Goal: Task Accomplishment & Management: Use online tool/utility

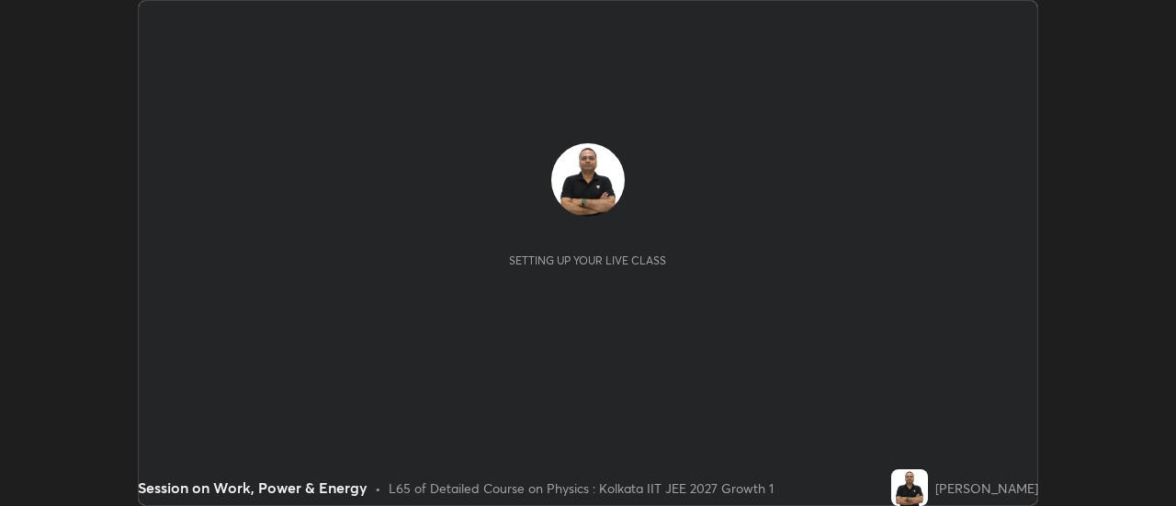
scroll to position [506, 1175]
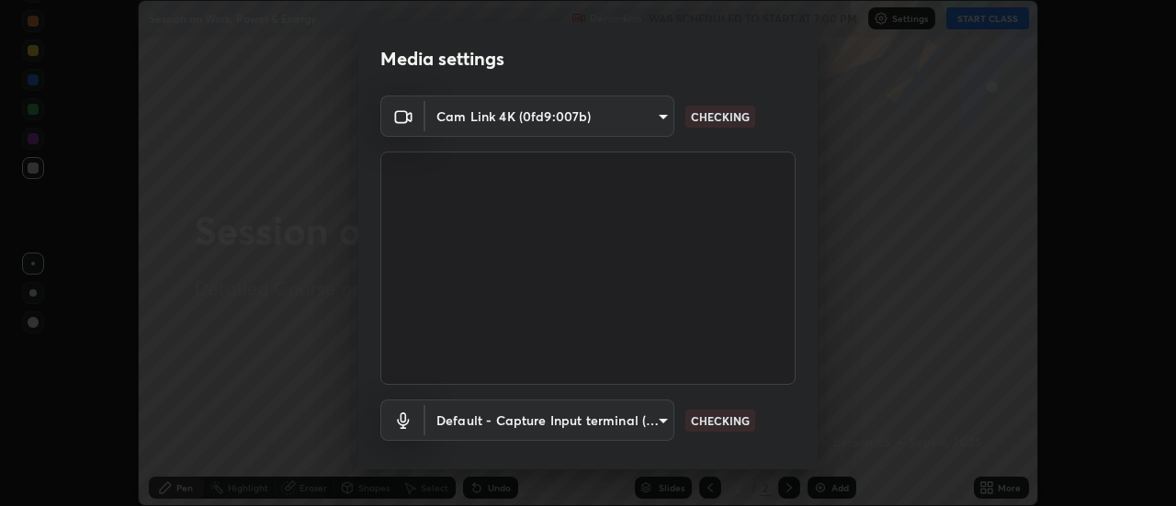
click at [732, 420] on p "CHECKING" at bounding box center [720, 421] width 59 height 17
click at [730, 419] on p "CHECKING" at bounding box center [720, 421] width 59 height 17
click at [730, 422] on p "CHECKING" at bounding box center [720, 421] width 59 height 17
click at [729, 421] on p "CHECKING" at bounding box center [720, 421] width 59 height 17
click at [728, 420] on p "CHECKING" at bounding box center [720, 421] width 59 height 17
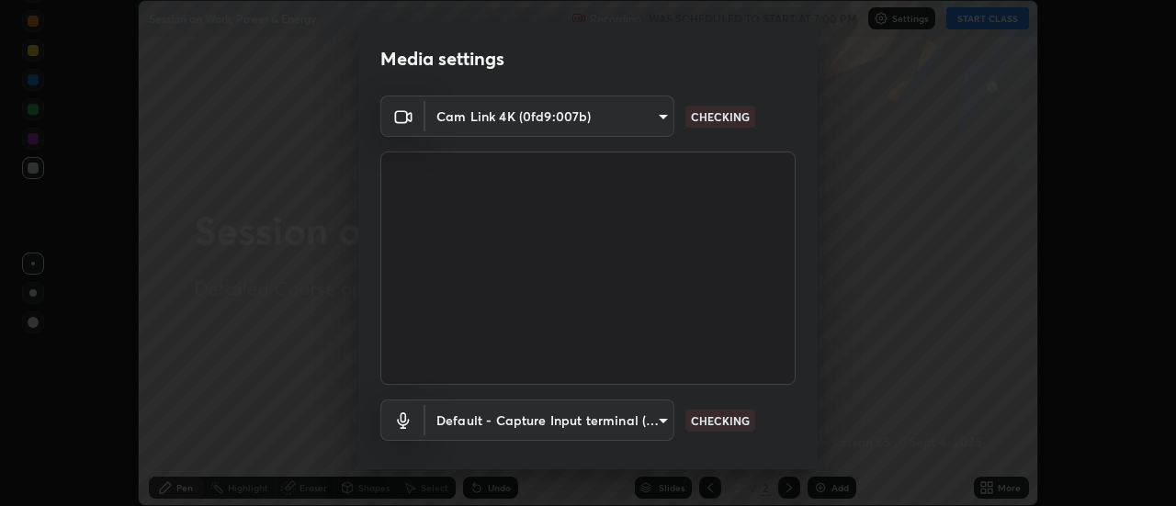
click at [729, 418] on p "CHECKING" at bounding box center [720, 421] width 59 height 17
click at [729, 417] on p "CHECKING" at bounding box center [720, 421] width 59 height 17
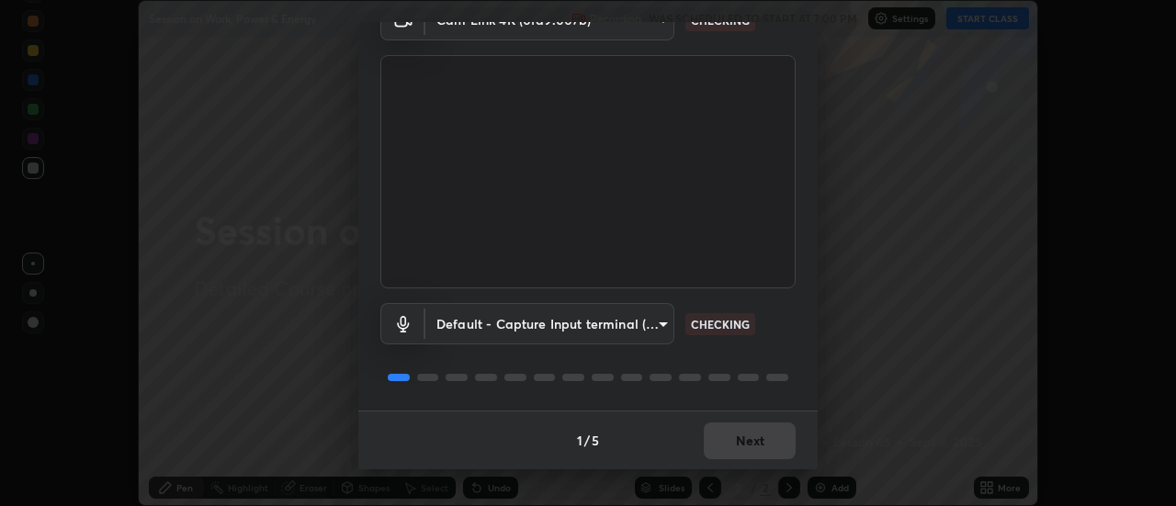
click at [730, 325] on p "CHECKING" at bounding box center [720, 324] width 59 height 17
click at [730, 322] on p "CHECKING" at bounding box center [720, 324] width 59 height 17
click at [728, 326] on p "CHECKING" at bounding box center [720, 324] width 59 height 17
click at [727, 324] on p "CHECKING" at bounding box center [720, 324] width 59 height 17
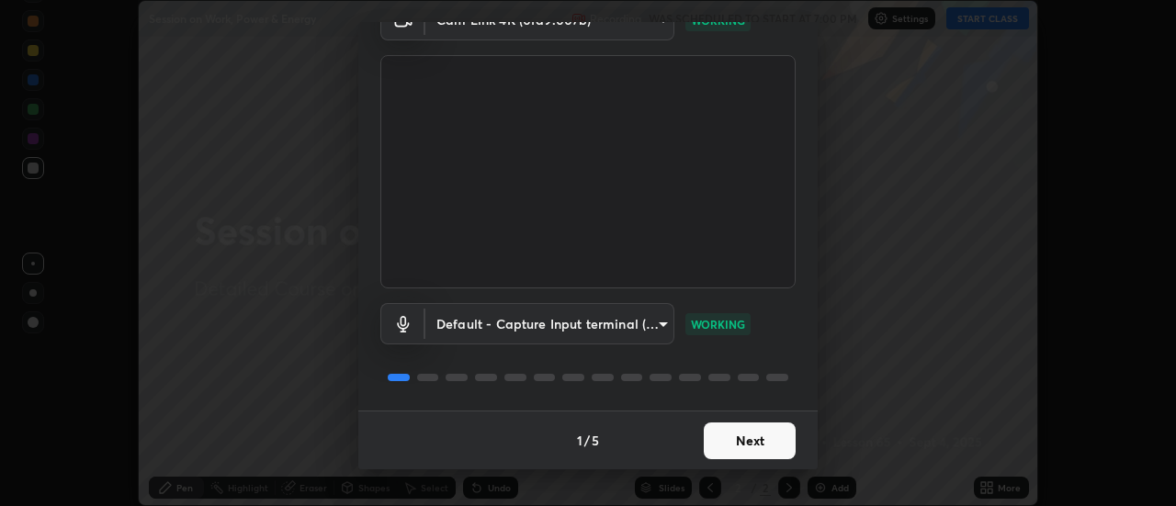
click at [749, 433] on button "Next" at bounding box center [750, 441] width 92 height 37
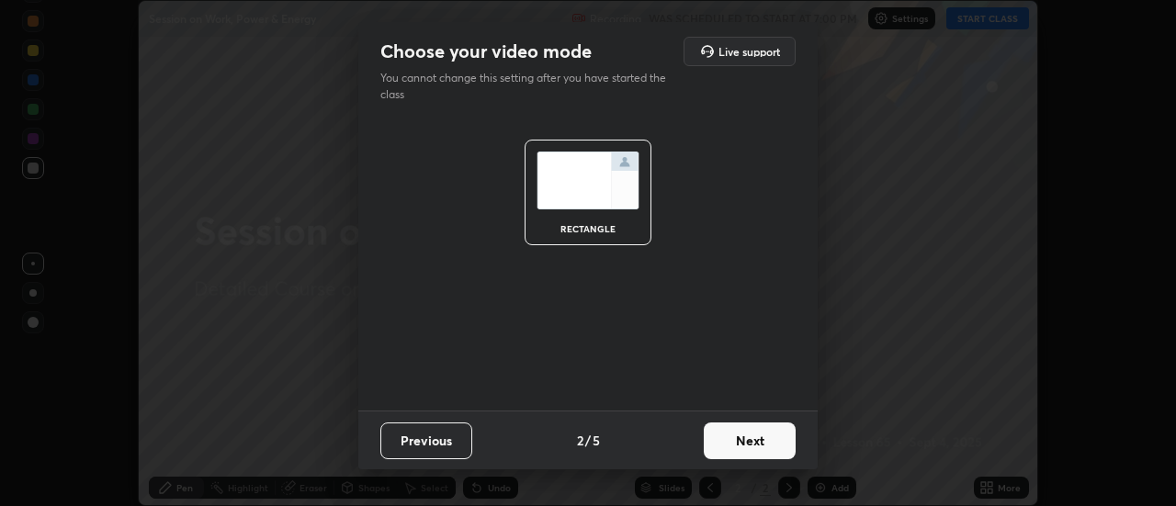
scroll to position [0, 0]
click at [757, 438] on button "Next" at bounding box center [750, 441] width 92 height 37
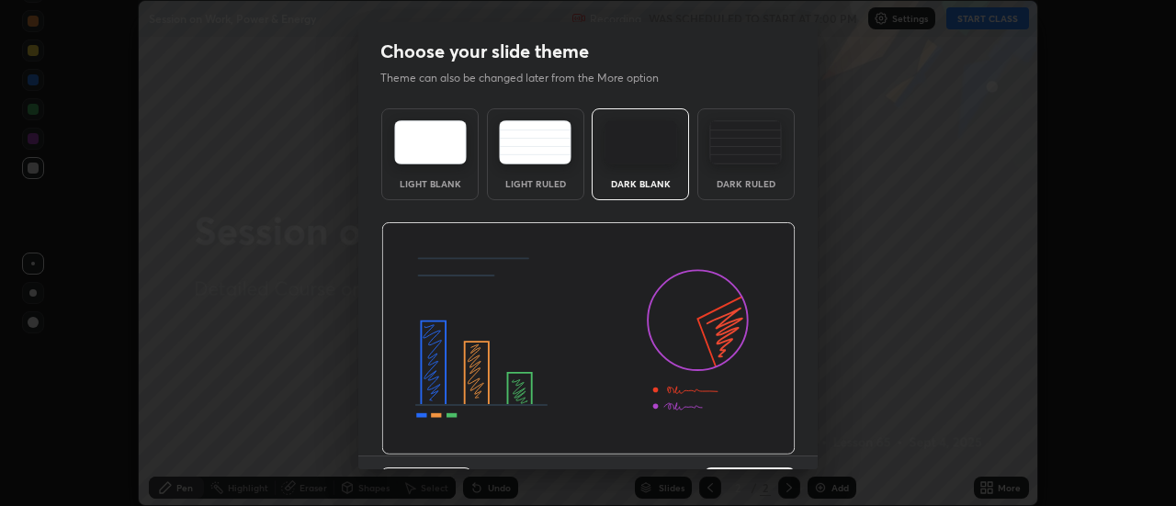
scroll to position [45, 0]
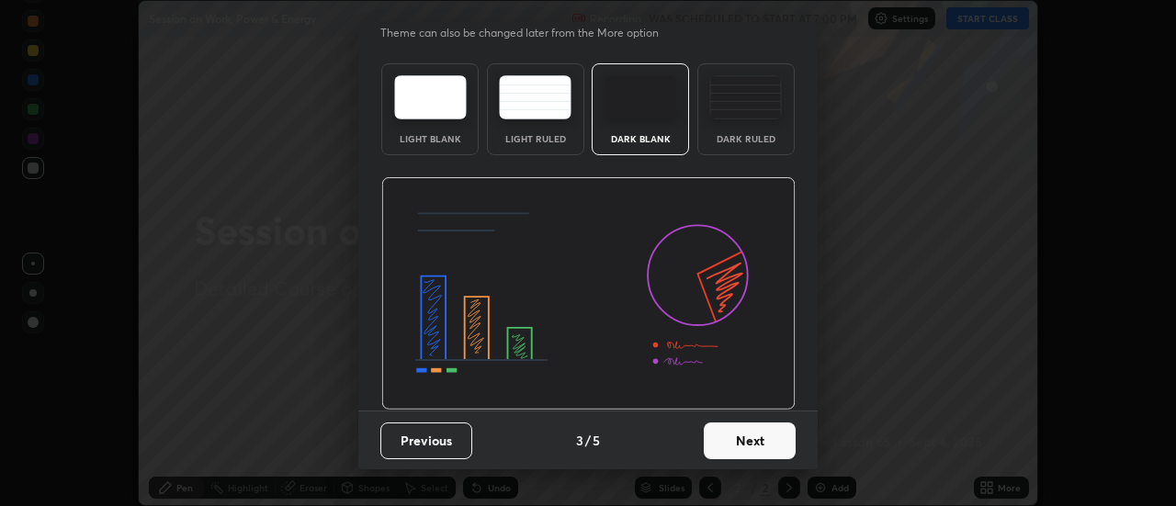
click at [766, 445] on button "Next" at bounding box center [750, 441] width 92 height 37
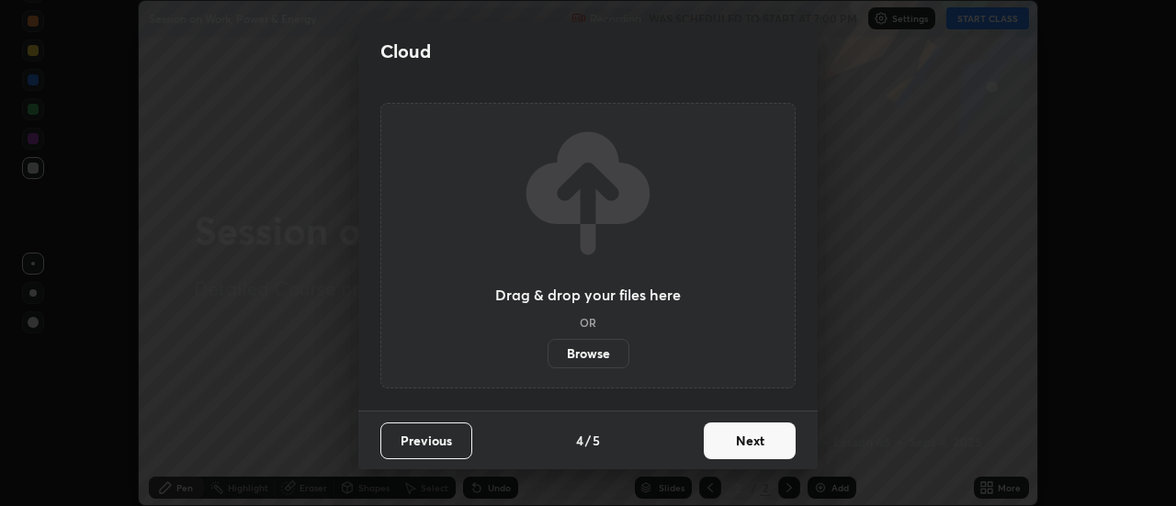
click at [766, 437] on button "Next" at bounding box center [750, 441] width 92 height 37
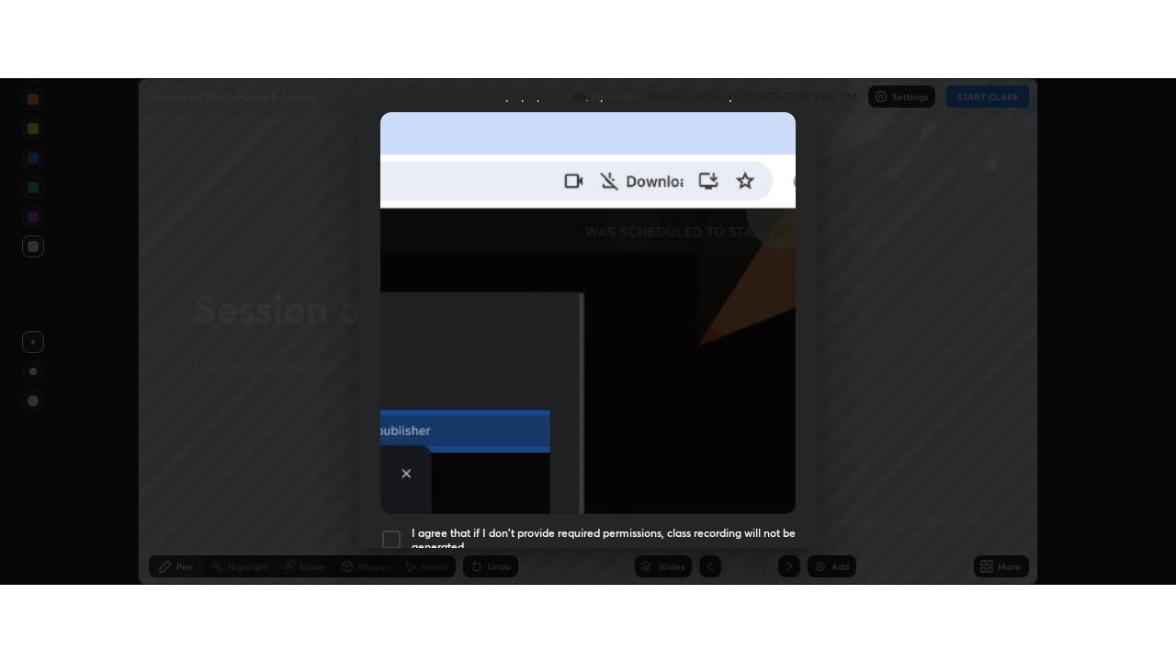
scroll to position [471, 0]
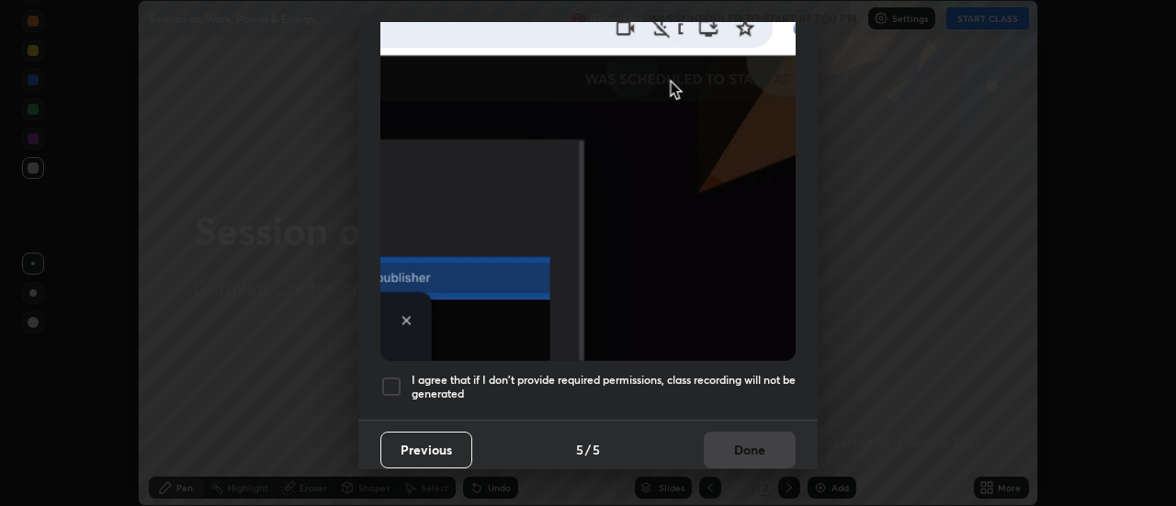
click at [401, 379] on div at bounding box center [391, 387] width 22 height 22
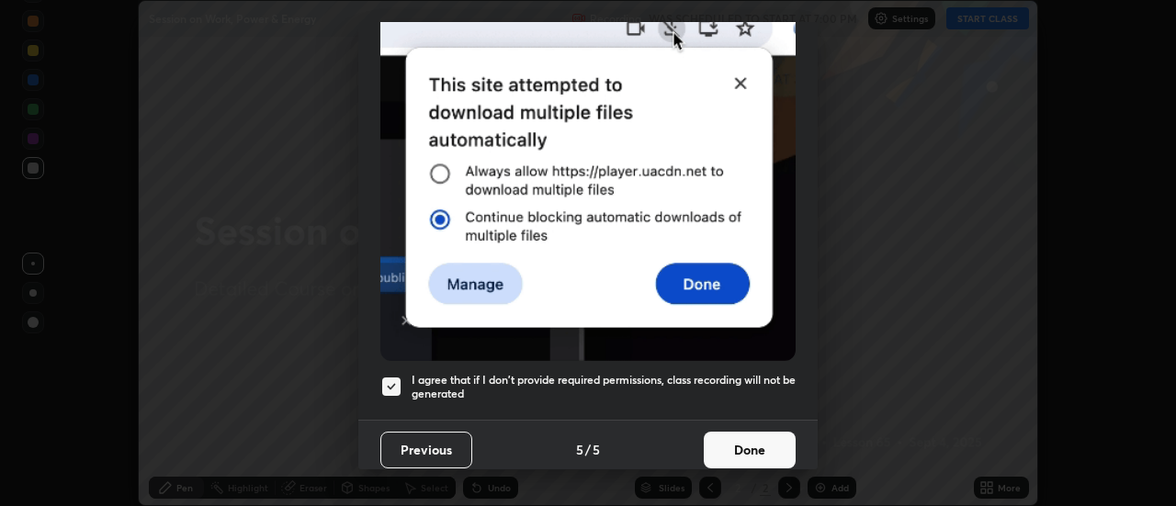
click at [733, 437] on button "Done" at bounding box center [750, 450] width 92 height 37
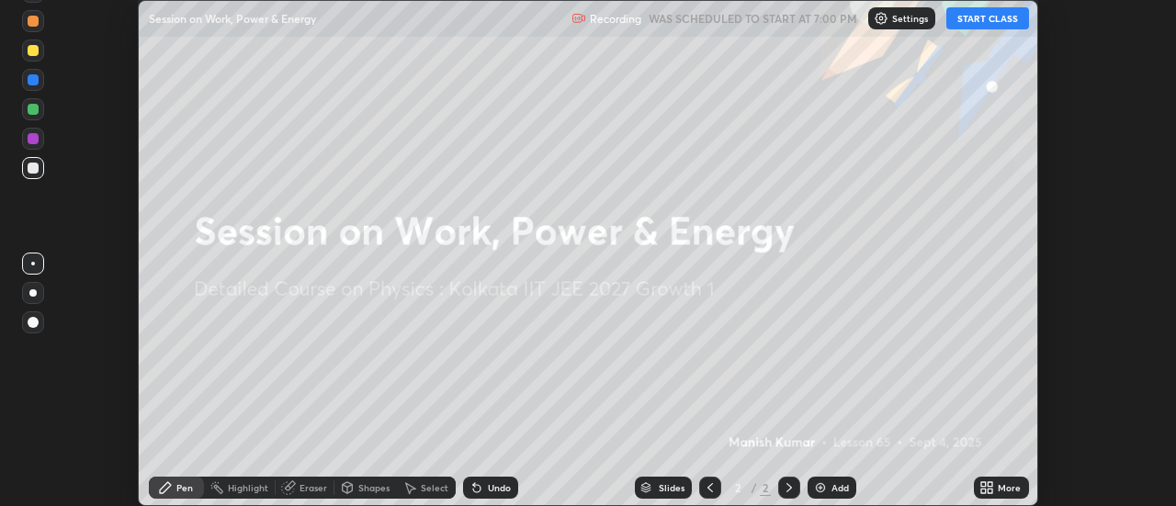
click at [991, 491] on icon at bounding box center [991, 491] width 5 height 5
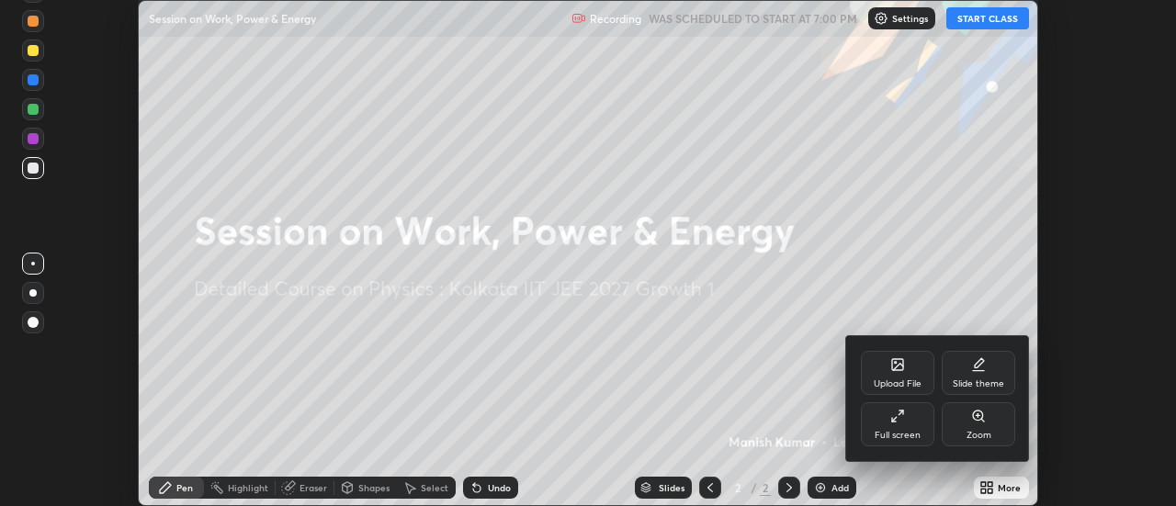
click at [895, 426] on div "Full screen" at bounding box center [898, 425] width 74 height 44
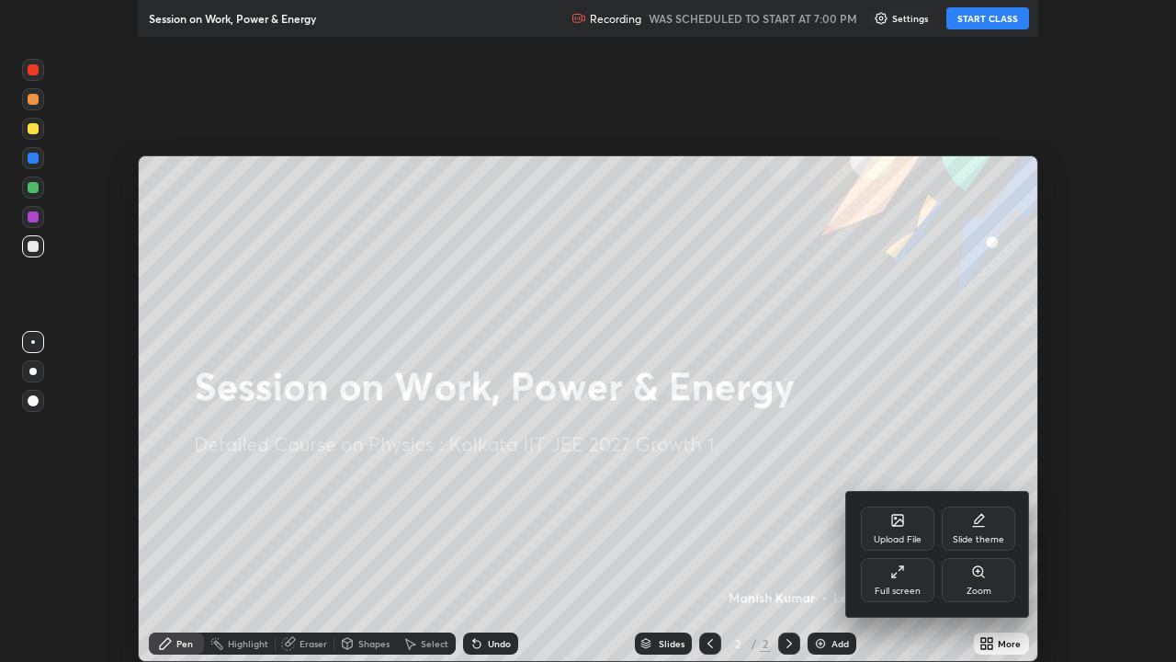
scroll to position [662, 1176]
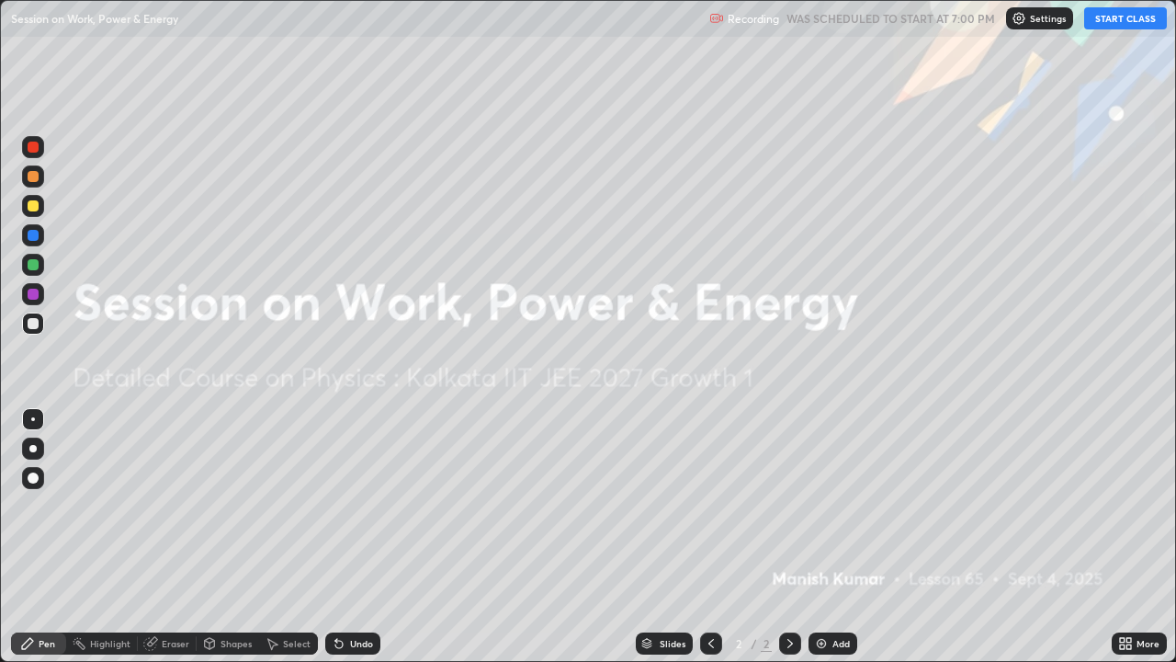
click at [1103, 28] on button "START CLASS" at bounding box center [1125, 18] width 83 height 22
click at [817, 505] on img at bounding box center [821, 643] width 15 height 15
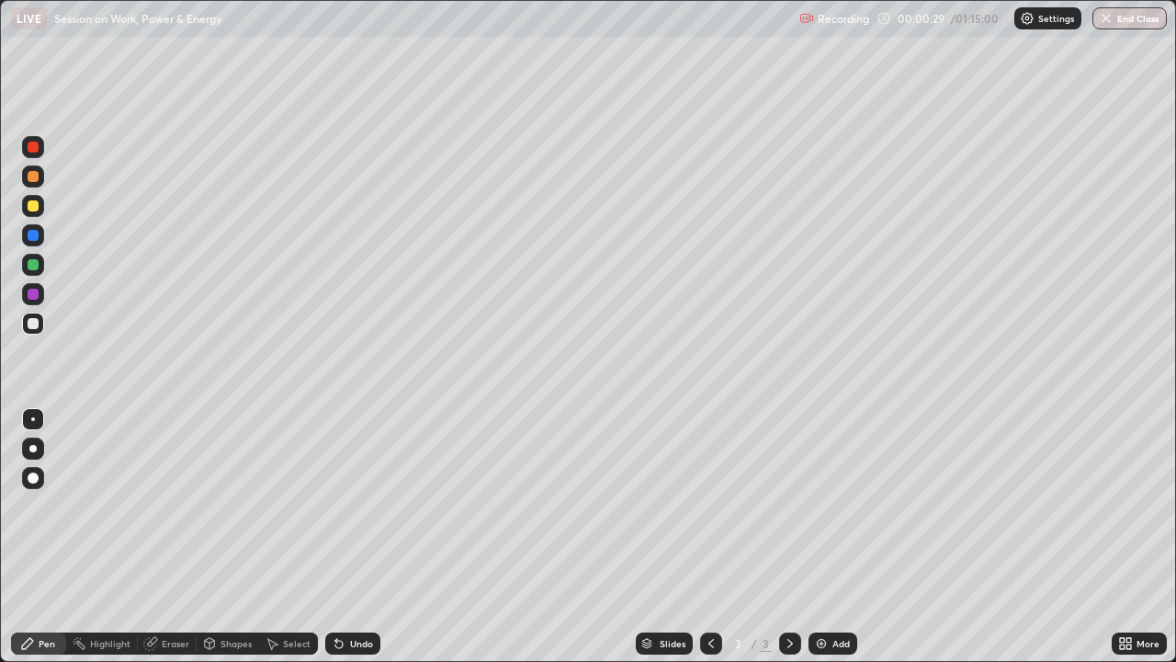
click at [1039, 505] on div "Slides 3 / 3 Add" at bounding box center [746, 643] width 732 height 37
click at [1032, 505] on div "Slides 3 / 3 Add" at bounding box center [746, 643] width 732 height 37
click at [33, 206] on div at bounding box center [33, 205] width 11 height 11
click at [34, 265] on div at bounding box center [33, 264] width 11 height 11
click at [818, 505] on img at bounding box center [821, 643] width 15 height 15
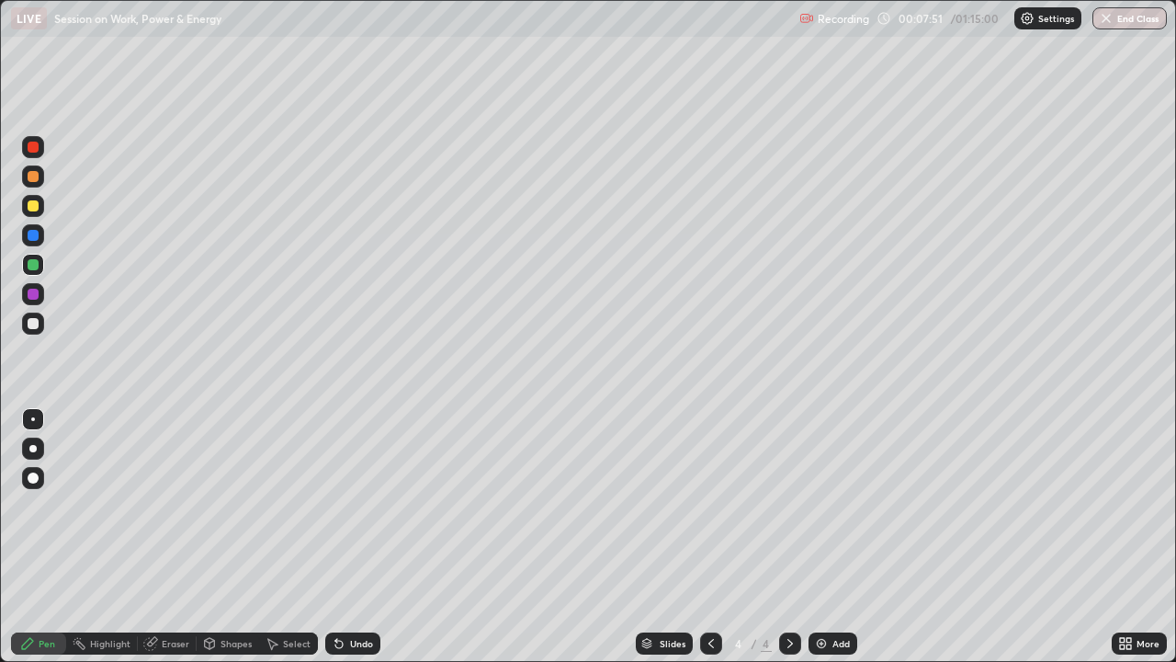
click at [708, 505] on icon at bounding box center [711, 643] width 15 height 15
click at [823, 505] on img at bounding box center [821, 643] width 15 height 15
click at [817, 505] on img at bounding box center [821, 643] width 15 height 15
click at [37, 203] on div at bounding box center [33, 205] width 11 height 11
click at [163, 505] on div "Eraser" at bounding box center [176, 643] width 28 height 9
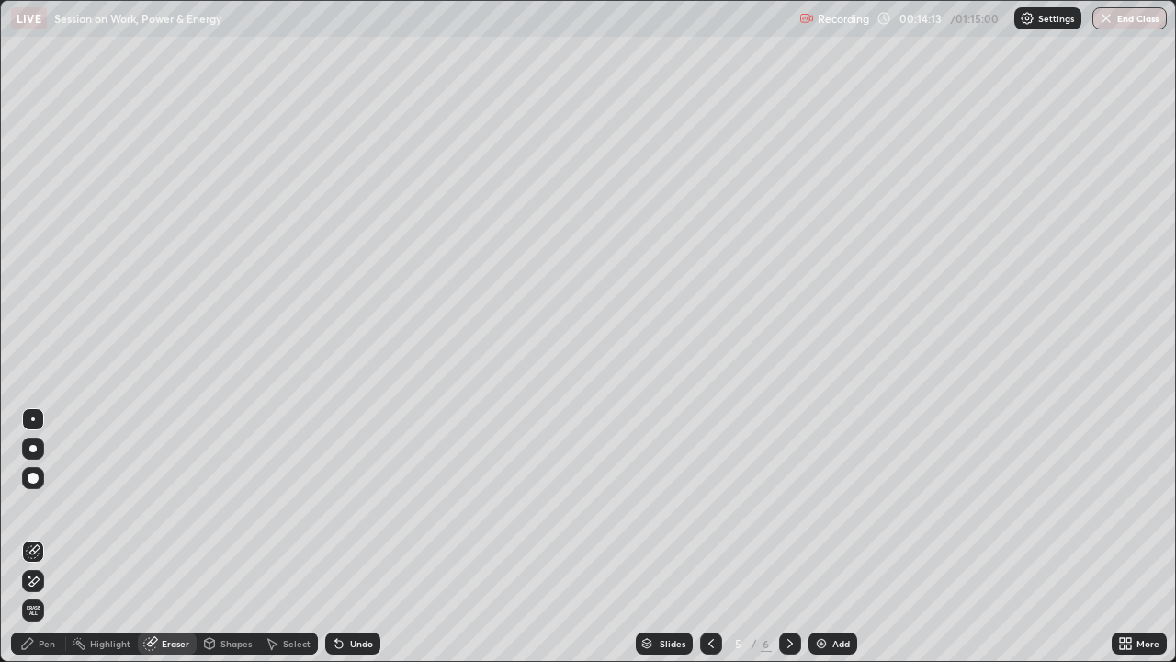
click at [46, 505] on div "Pen" at bounding box center [47, 643] width 17 height 9
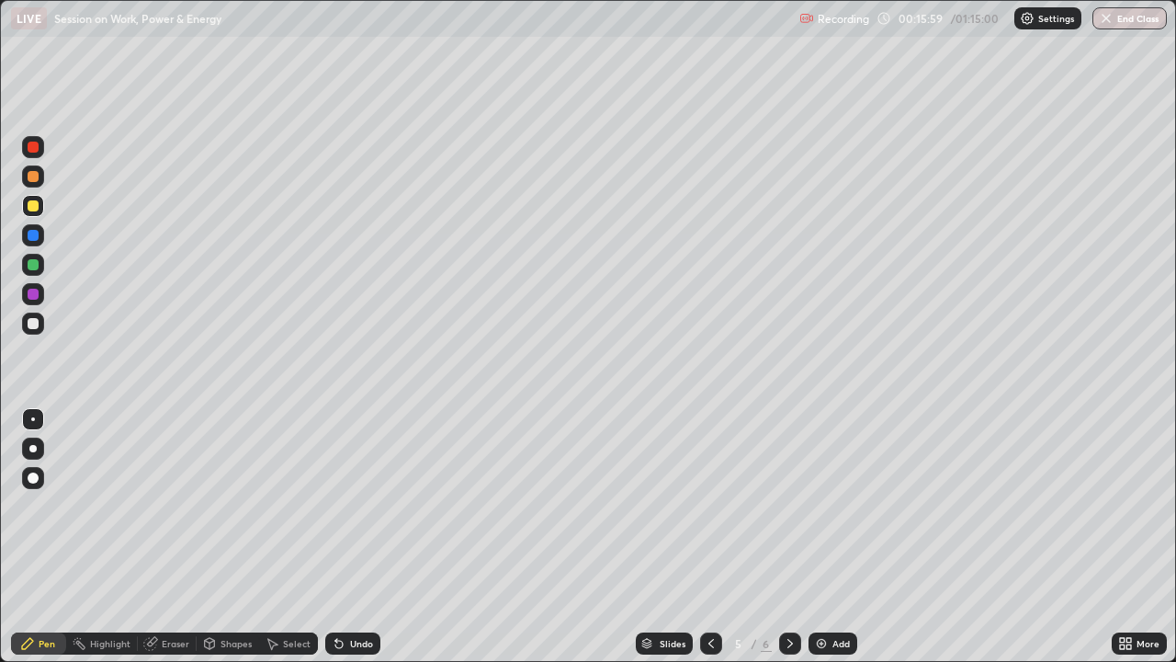
click at [815, 505] on img at bounding box center [821, 643] width 15 height 15
click at [34, 175] on div at bounding box center [33, 176] width 11 height 11
click at [814, 505] on img at bounding box center [821, 643] width 15 height 15
click at [816, 505] on img at bounding box center [821, 643] width 15 height 15
click at [32, 292] on div at bounding box center [33, 294] width 11 height 11
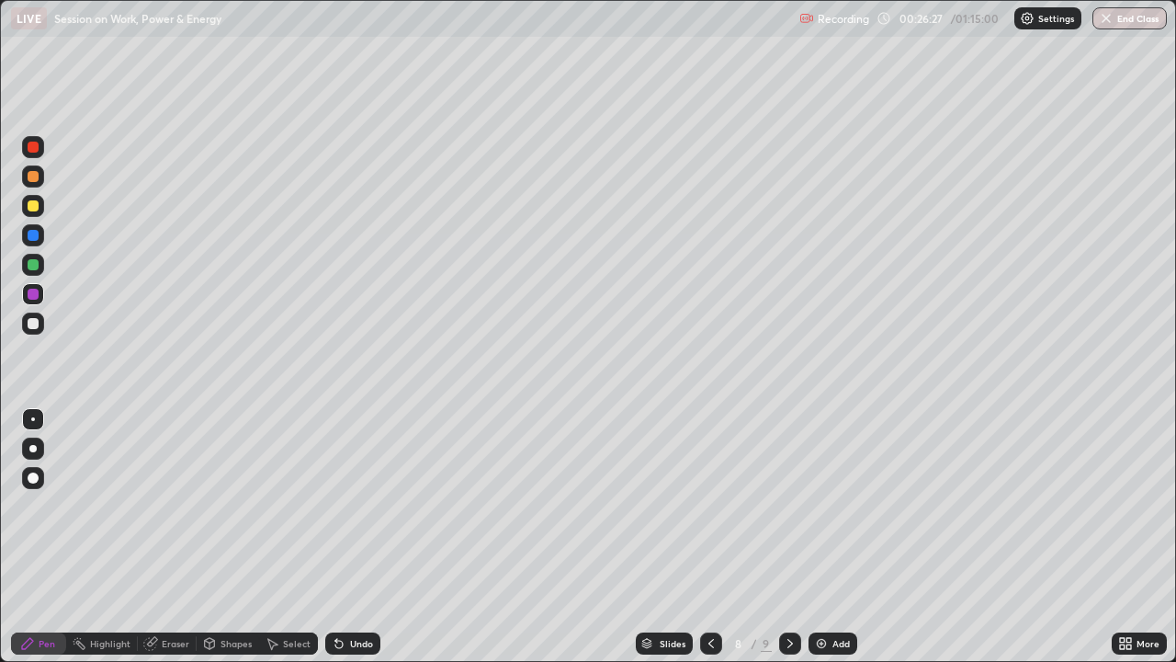
click at [817, 505] on img at bounding box center [821, 643] width 15 height 15
click at [30, 207] on div at bounding box center [33, 205] width 11 height 11
click at [31, 174] on div at bounding box center [33, 176] width 11 height 11
click at [30, 267] on div at bounding box center [33, 264] width 11 height 11
click at [821, 505] on img at bounding box center [821, 643] width 15 height 15
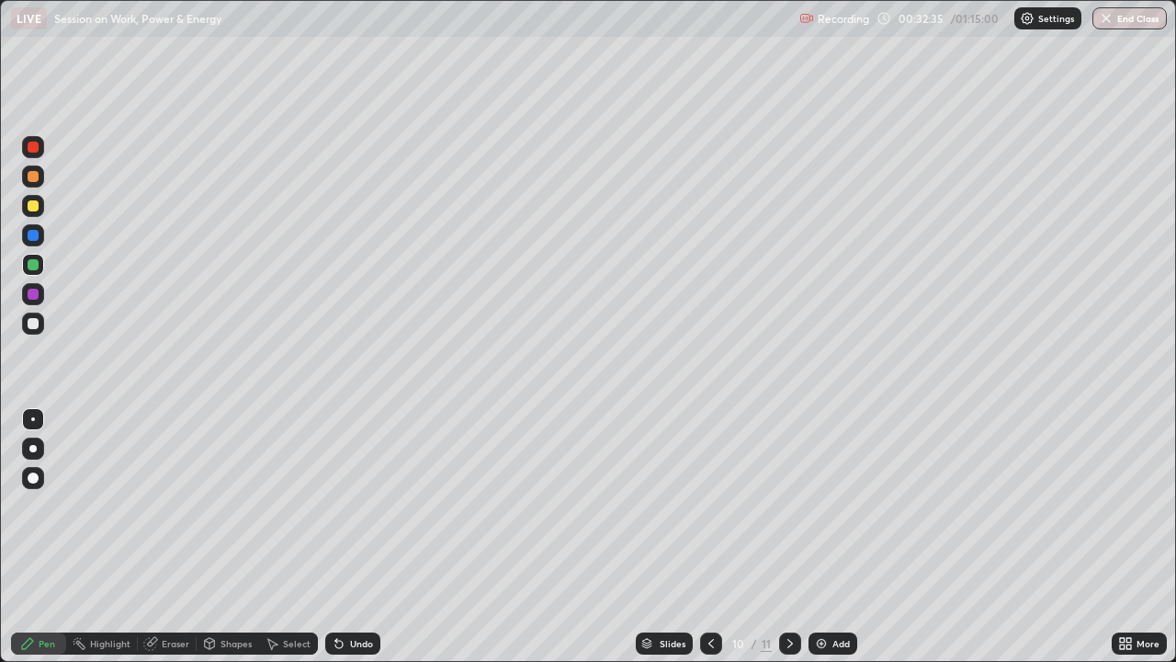
click at [822, 505] on img at bounding box center [821, 643] width 15 height 15
click at [709, 505] on icon at bounding box center [711, 643] width 15 height 15
click at [788, 505] on icon at bounding box center [790, 643] width 15 height 15
click at [818, 505] on img at bounding box center [821, 643] width 15 height 15
click at [32, 204] on div at bounding box center [33, 205] width 11 height 11
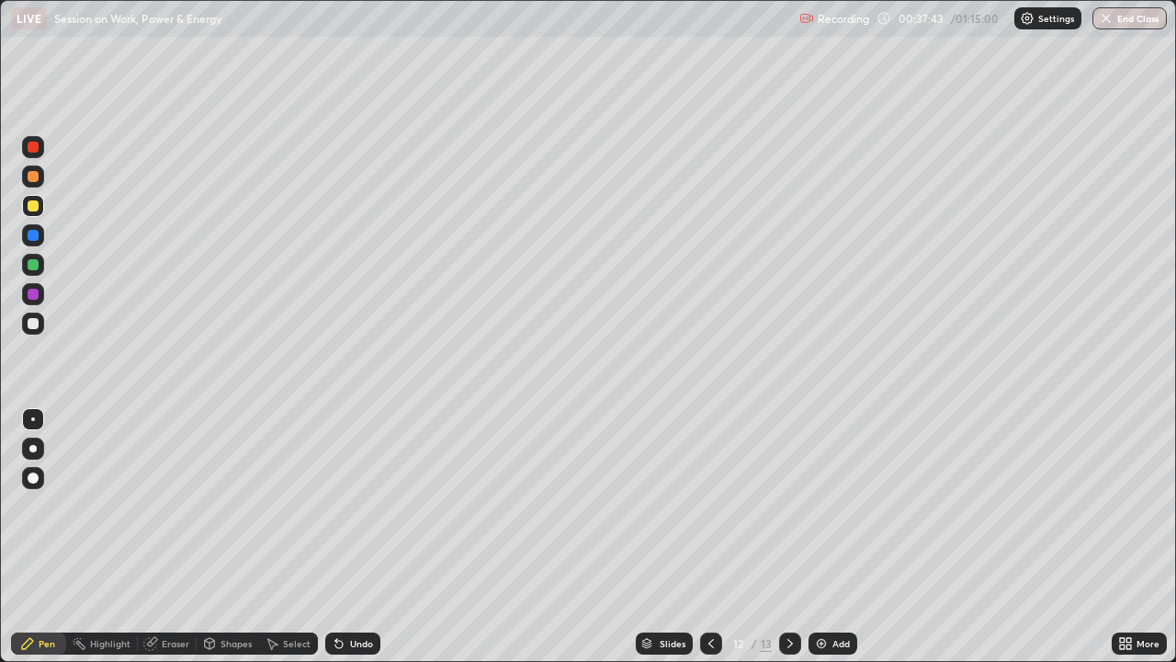
click at [819, 505] on img at bounding box center [821, 643] width 15 height 15
click at [815, 505] on img at bounding box center [821, 643] width 15 height 15
click at [647, 505] on div "Slides" at bounding box center [664, 643] width 57 height 22
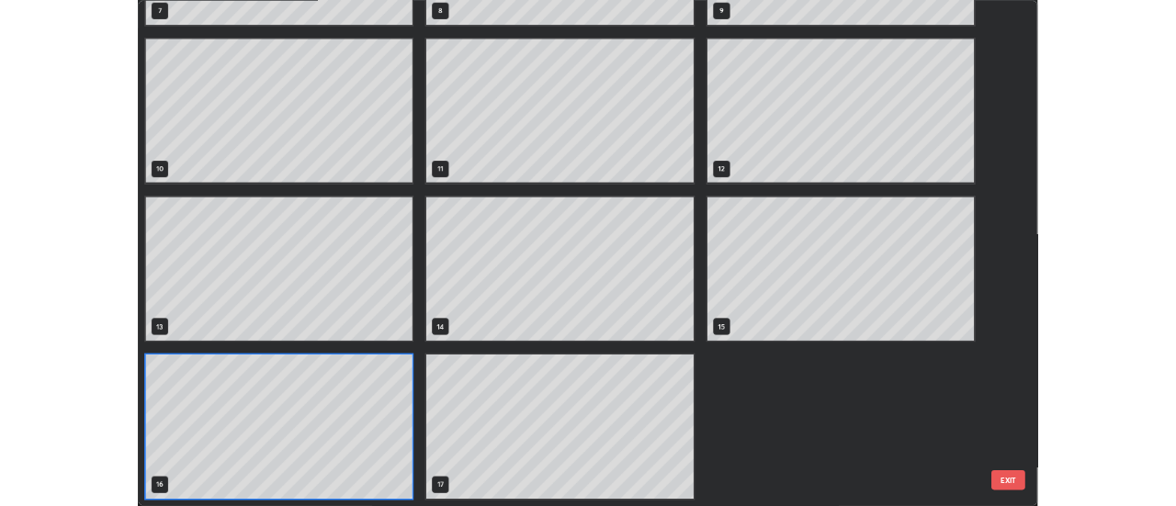
scroll to position [654, 1165]
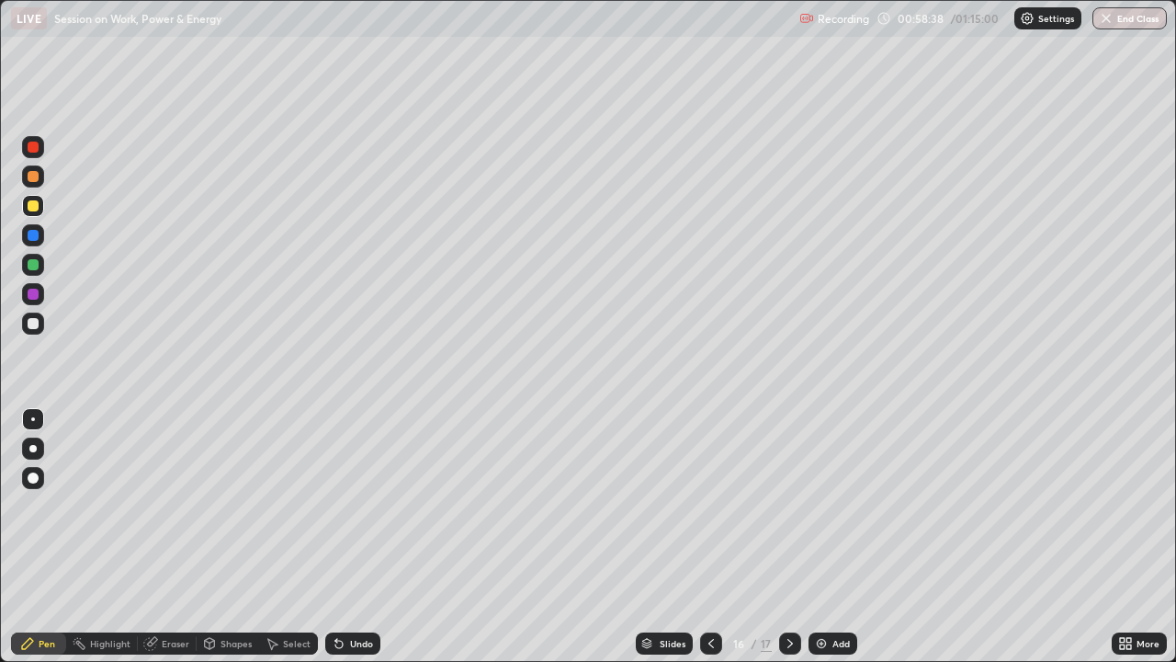
click at [811, 505] on div "Add" at bounding box center [833, 643] width 49 height 22
click at [166, 505] on div "Eraser" at bounding box center [176, 643] width 28 height 9
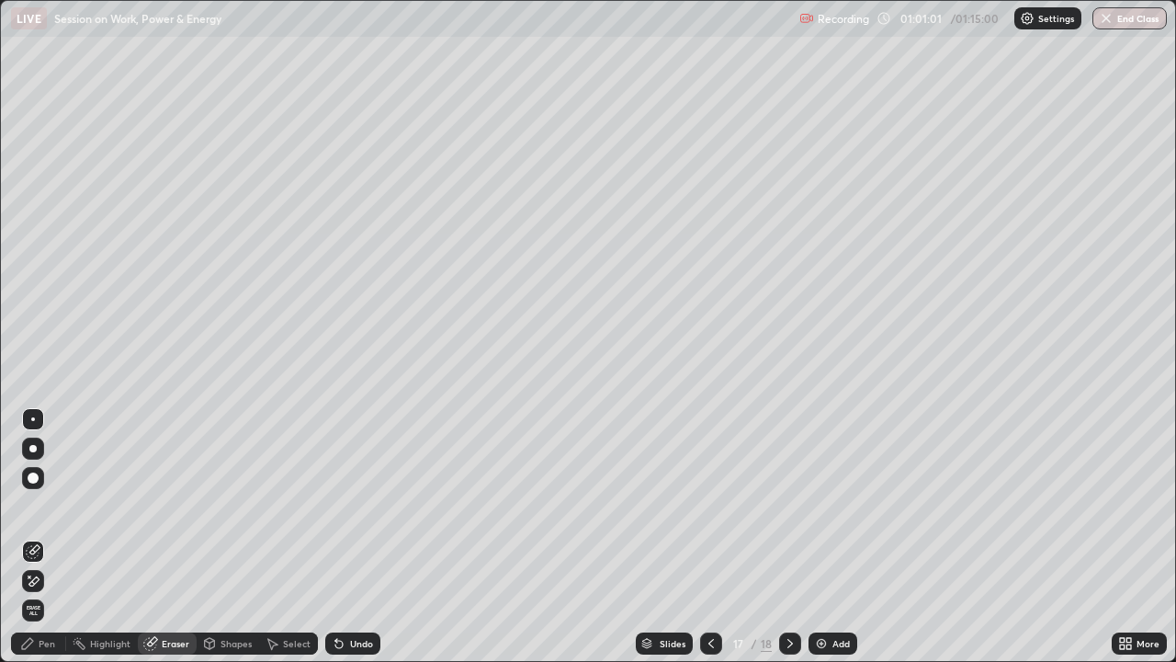
click at [48, 505] on div "Pen" at bounding box center [47, 643] width 17 height 9
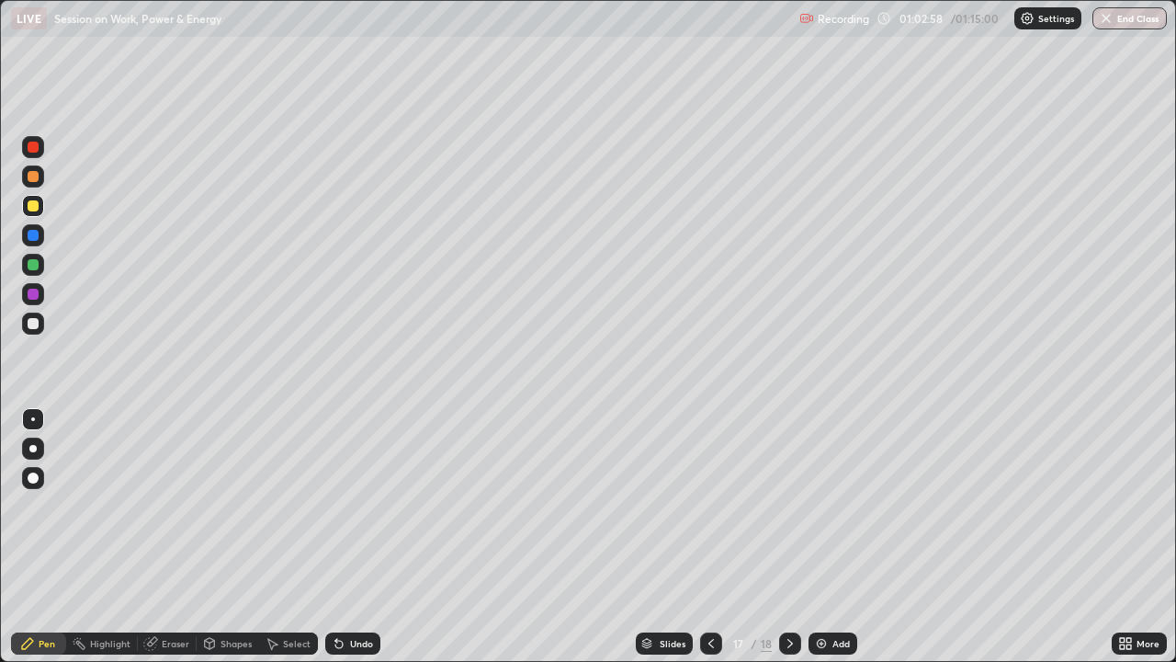
click at [818, 505] on img at bounding box center [821, 643] width 15 height 15
click at [707, 505] on icon at bounding box center [711, 643] width 15 height 15
click at [784, 505] on icon at bounding box center [790, 643] width 15 height 15
click at [1114, 24] on button "End Class" at bounding box center [1130, 18] width 74 height 22
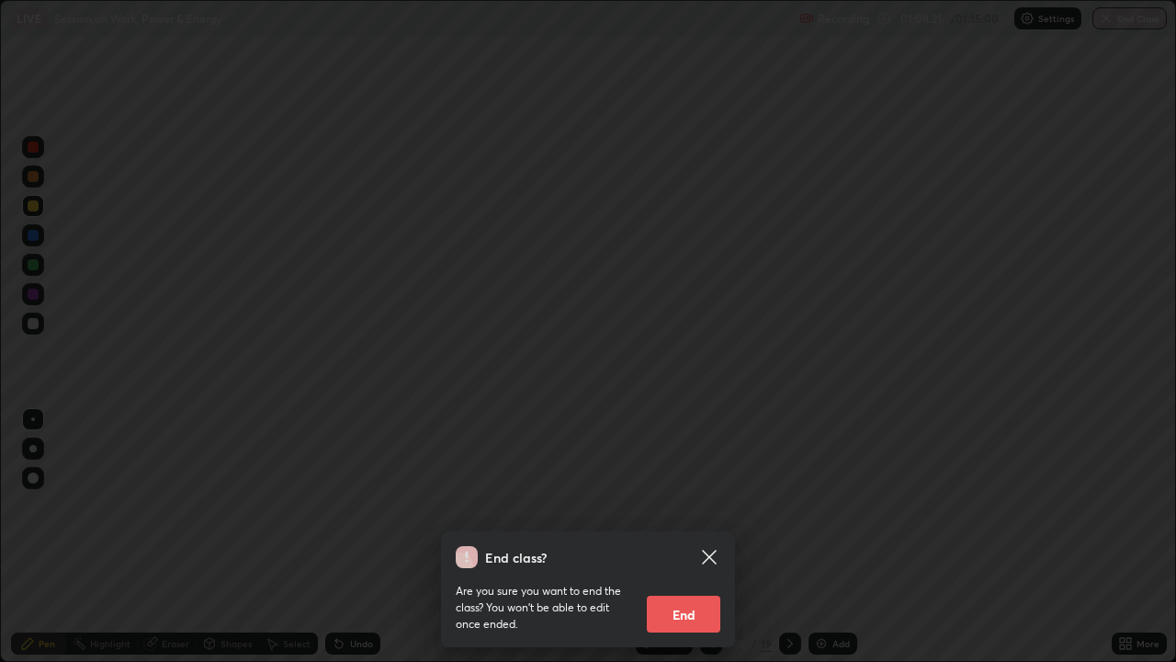
click at [692, 505] on button "End" at bounding box center [684, 614] width 74 height 37
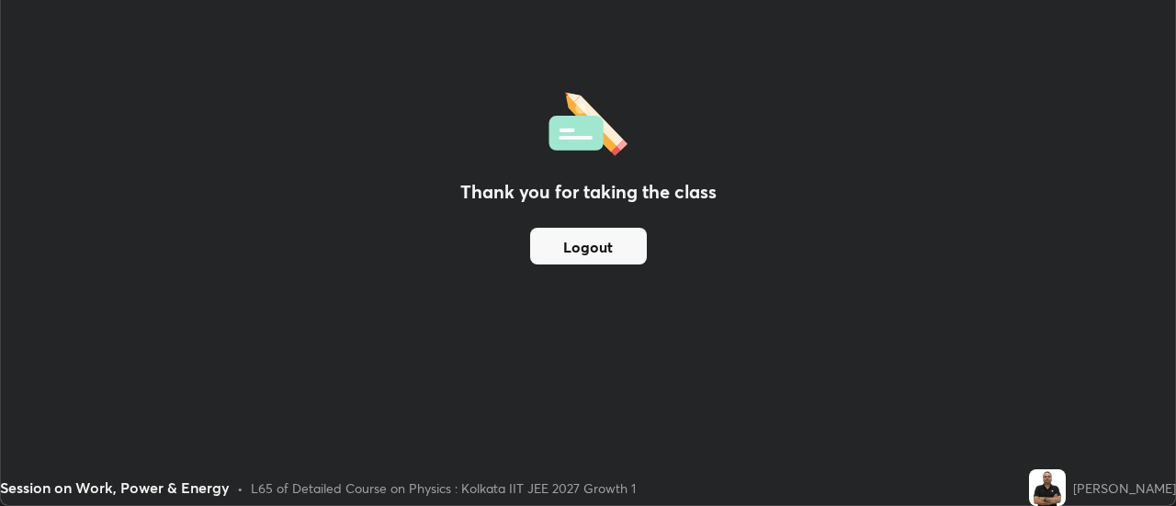
scroll to position [91393, 90723]
